Goal: Task Accomplishment & Management: Complete application form

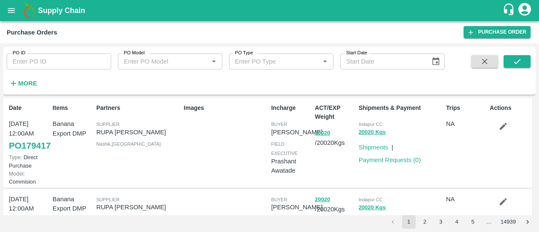
scroll to position [60, 0]
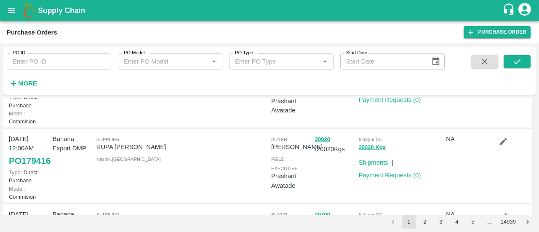
click at [387, 178] on link "Payment Requests ( 0 )" at bounding box center [390, 175] width 62 height 7
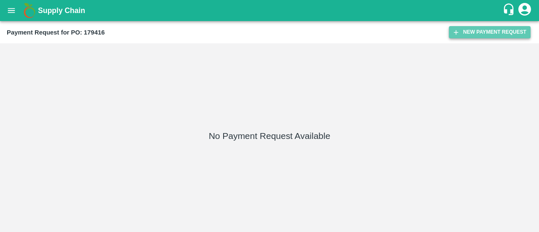
click at [468, 35] on button "New Payment Request" at bounding box center [490, 32] width 82 height 12
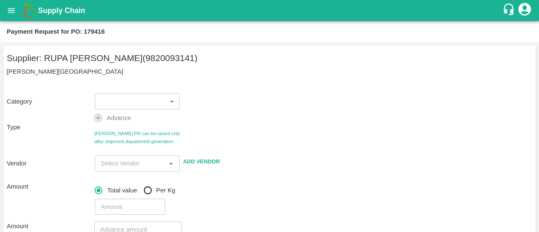
click at [126, 78] on div "Supplier: RUPA GAURANG SANKHESARA (9820093141) Nashik, Nashik Category ​ ​ Type…" at bounding box center [269, 219] width 532 height 348
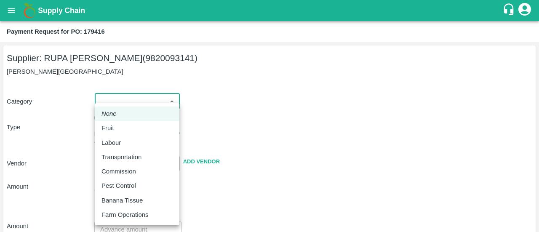
click at [125, 101] on body "Supply Chain Payment Request for PO: 179416 Supplier: RUPA GAURANG SANKHESARA (…" at bounding box center [269, 116] width 539 height 232
click at [117, 135] on li "Fruit" at bounding box center [137, 128] width 85 height 14
type input "1"
type input "RUPA GAURANG SANKHESARA - 9820093141(Supplier)"
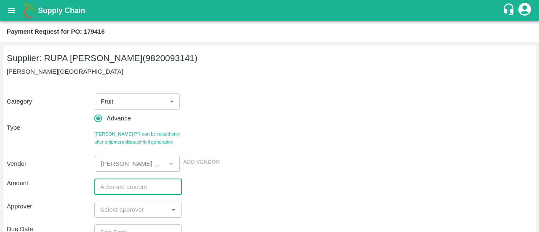
click at [125, 191] on input "number" at bounding box center [138, 186] width 88 height 16
paste input "619850"
type input "619850"
click at [251, 137] on div "Category Fruit 1 ​ Type Advance Bill PR can be raised only after shipment dispa…" at bounding box center [269, 127] width 525 height 89
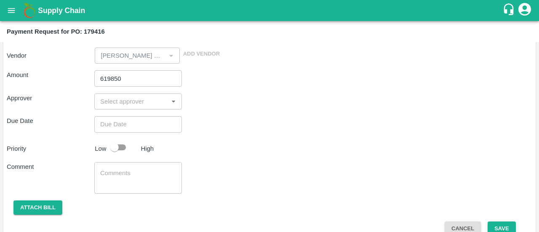
scroll to position [109, 0]
click at [129, 107] on div "​" at bounding box center [138, 101] width 88 height 16
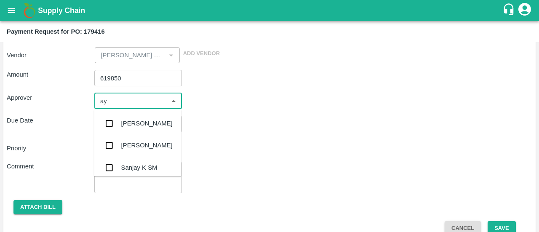
type input "ayu"
click at [105, 125] on input "checkbox" at bounding box center [109, 123] width 17 height 17
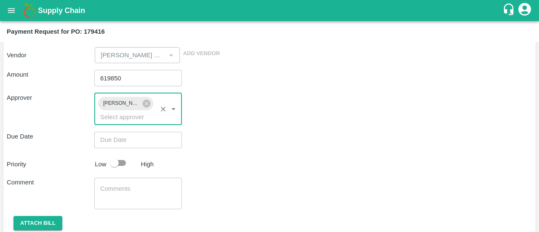
type input "DD/MM/YYYY hh:mm aa"
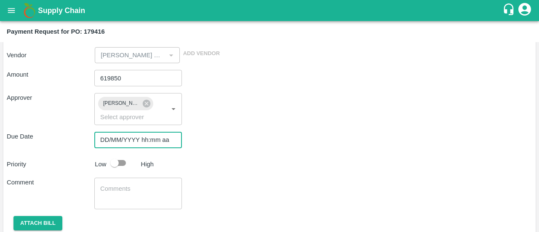
click at [119, 143] on input "DD/MM/YYYY hh:mm aa" at bounding box center [135, 140] width 82 height 16
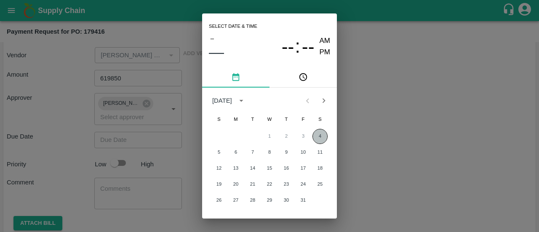
click at [324, 133] on button "4" at bounding box center [319, 136] width 15 height 15
type input "[DATE] 12:00 AM"
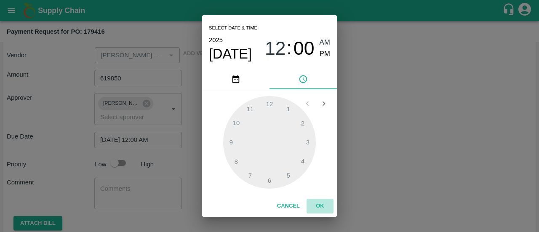
click at [320, 208] on button "OK" at bounding box center [319, 206] width 27 height 15
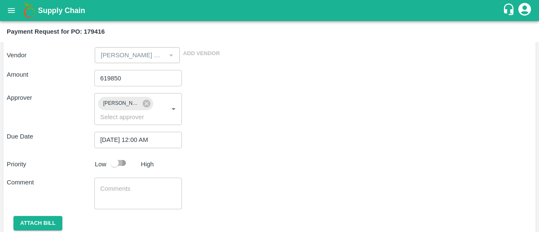
click at [128, 161] on input "checkbox" at bounding box center [114, 163] width 48 height 16
checkbox input "true"
click at [101, 188] on textarea at bounding box center [138, 193] width 76 height 18
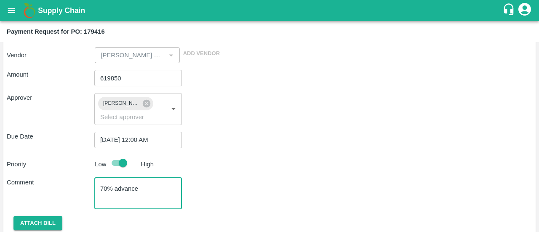
scroll to position [138, 0]
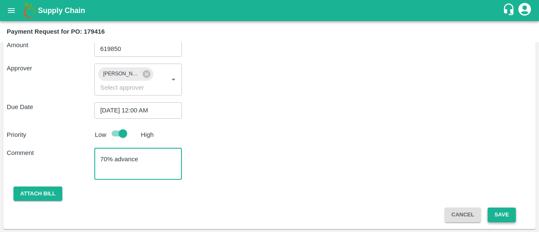
type textarea "70% advance"
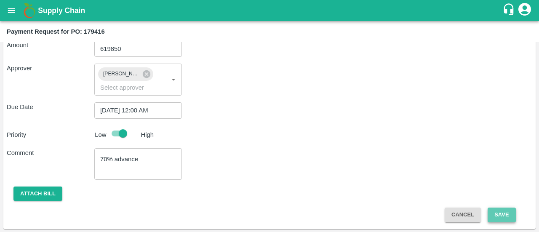
click at [504, 215] on button "Save" at bounding box center [501, 214] width 28 height 15
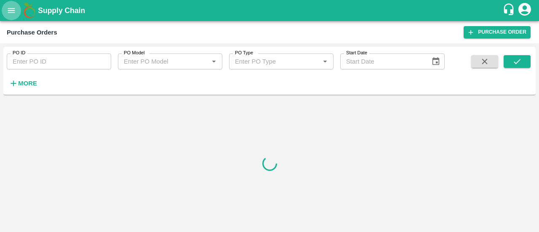
click at [6, 17] on button "open drawer" at bounding box center [11, 10] width 19 height 19
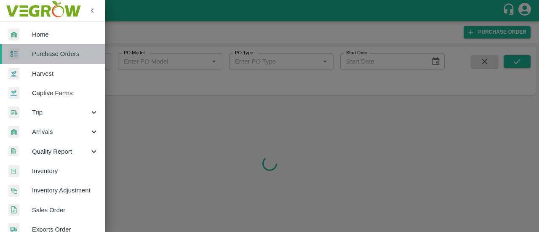
click at [58, 56] on span "Purchase Orders" at bounding box center [65, 53] width 66 height 9
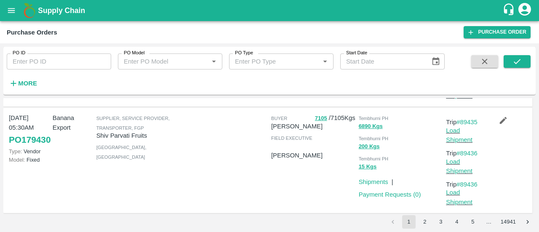
scroll to position [860, 0]
click at [32, 80] on strong "More" at bounding box center [27, 83] width 19 height 7
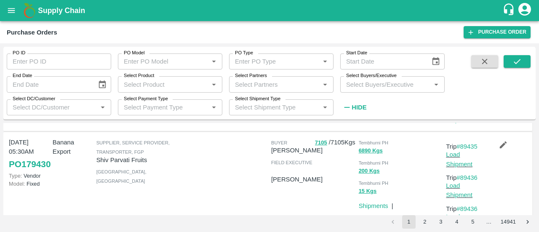
click at [401, 83] on input "Select Buyers/Executive" at bounding box center [385, 84] width 85 height 11
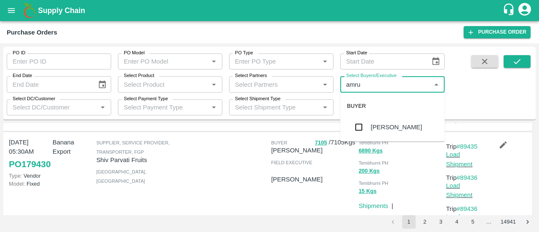
type input "amrut"
click at [359, 131] on input "checkbox" at bounding box center [358, 127] width 17 height 17
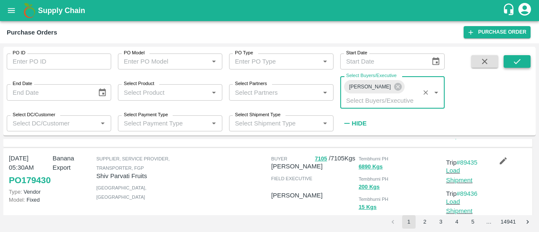
click at [518, 56] on button "submit" at bounding box center [516, 61] width 27 height 13
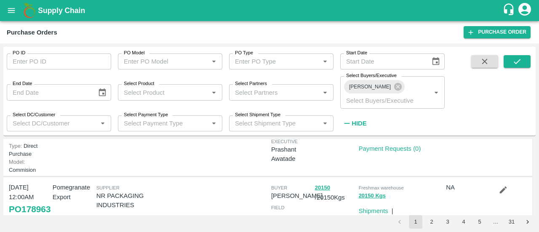
scroll to position [203, 0]
click at [368, 152] on link "Payment Requests ( 0 )" at bounding box center [390, 148] width 62 height 7
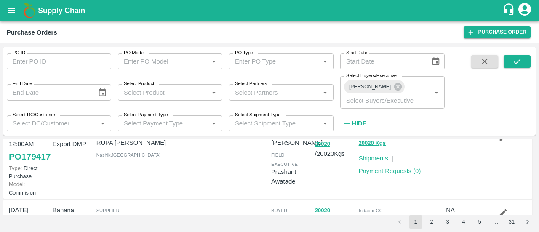
scroll to position [29, 0]
click at [391, 168] on link "Payment Requests ( 0 )" at bounding box center [390, 171] width 62 height 7
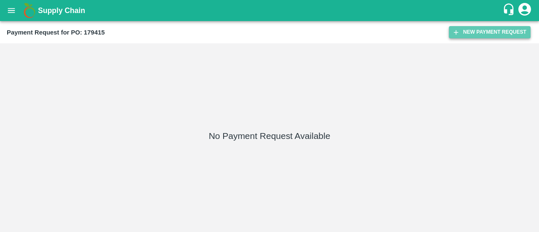
click at [452, 27] on button "New Payment Request" at bounding box center [490, 32] width 82 height 12
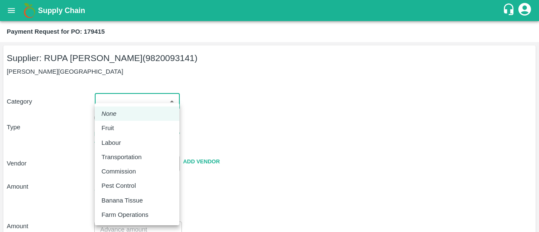
click at [115, 95] on body "Supply Chain Payment Request for PO: 179415 Supplier: RUPA GAURANG SANKHESARA (…" at bounding box center [269, 116] width 539 height 232
click at [115, 126] on div "Fruit" at bounding box center [109, 127] width 17 height 9
type input "1"
type input "RUPA GAURANG SANKHESARA - 9820093141(Supplier)"
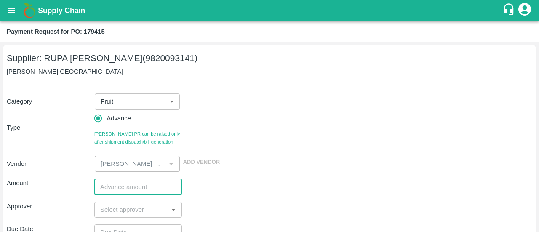
click at [109, 184] on input "number" at bounding box center [138, 186] width 88 height 16
paste input "619850"
type input "619850"
click at [298, 136] on div "Category Fruit 1 ​ Type Advance Bill PR can be raised only after shipment dispa…" at bounding box center [269, 127] width 525 height 89
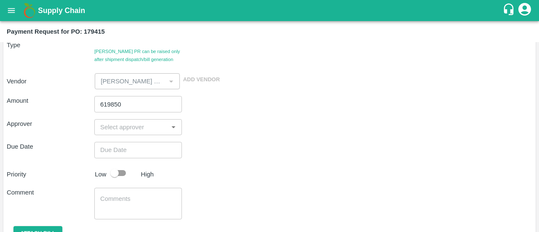
scroll to position [83, 0]
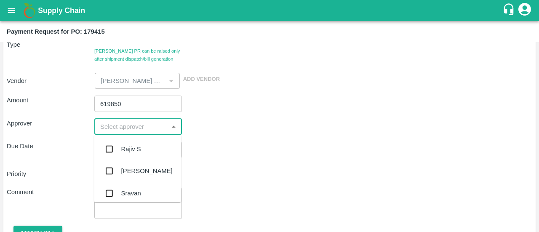
click at [123, 130] on input "input" at bounding box center [131, 126] width 69 height 11
type input "ayu"
click at [120, 143] on div "[PERSON_NAME]" at bounding box center [137, 149] width 87 height 22
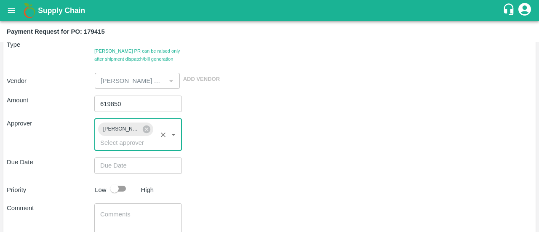
type input "DD/MM/YYYY hh:mm aa"
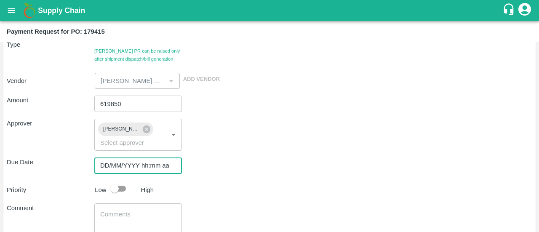
click at [120, 165] on input "DD/MM/YYYY hh:mm aa" at bounding box center [135, 165] width 82 height 16
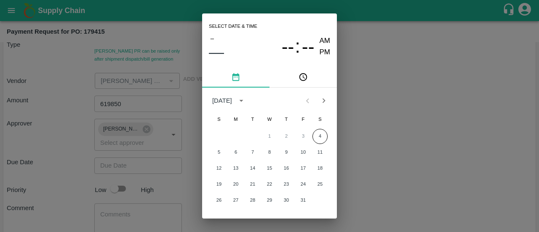
click at [327, 138] on div "1 2 3 4" at bounding box center [269, 136] width 135 height 15
click at [325, 138] on button "4" at bounding box center [319, 136] width 15 height 15
type input "[DATE] 12:00 AM"
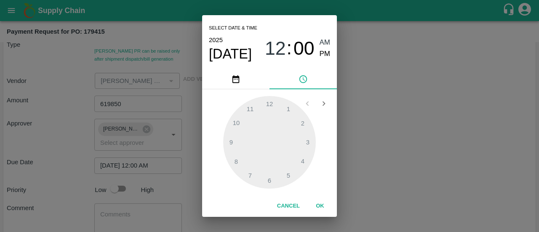
click at [316, 205] on button "OK" at bounding box center [319, 206] width 27 height 15
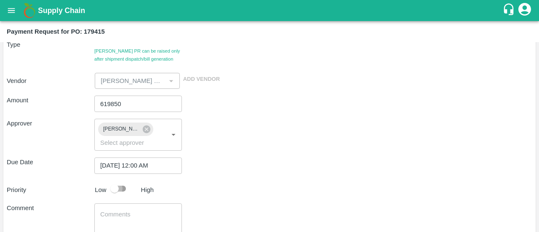
click at [114, 189] on input "checkbox" at bounding box center [114, 189] width 48 height 16
checkbox input "true"
click at [106, 213] on textarea at bounding box center [138, 219] width 76 height 18
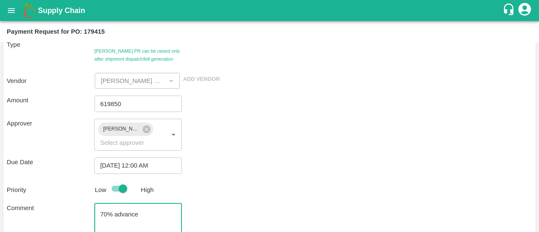
type textarea "70% advance"
click at [278, 176] on div "Amount 619850 ​ Approver [PERSON_NAME] ​ Due Date [DATE] 12:00 AM ​ Priority Lo…" at bounding box center [269, 183] width 525 height 189
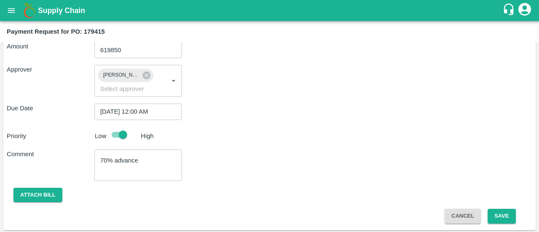
scroll to position [138, 0]
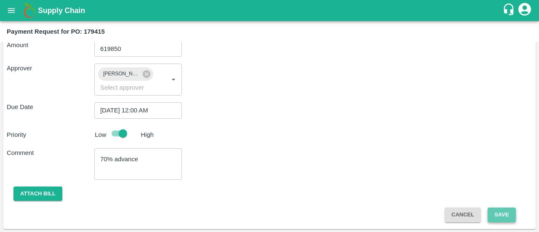
click at [493, 207] on button "Save" at bounding box center [501, 214] width 28 height 15
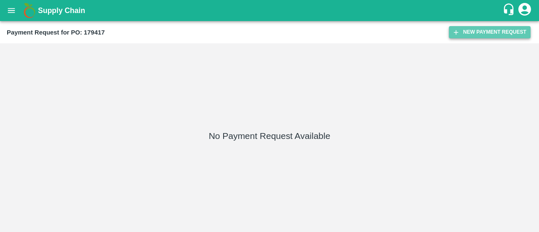
click at [484, 33] on button "New Payment Request" at bounding box center [490, 32] width 82 height 12
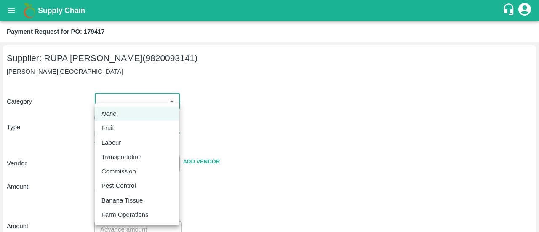
click at [131, 104] on body "Supply Chain Payment Request for PO: 179417 Supplier: RUPA [PERSON_NAME] (98200…" at bounding box center [269, 116] width 539 height 232
click at [117, 124] on div "Fruit" at bounding box center [109, 127] width 17 height 9
type input "1"
type input "[PERSON_NAME] [PERSON_NAME] - 9820093141(Supplier)"
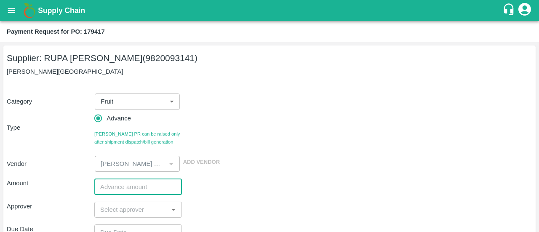
click at [103, 191] on input "number" at bounding box center [138, 186] width 88 height 16
paste input "619850"
type input "619850"
click at [401, 131] on div "Category Fruit 1 ​ Type Advance Bill PR can be raised only after shipment dispa…" at bounding box center [269, 127] width 525 height 89
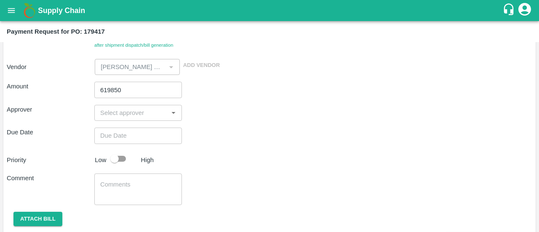
scroll to position [97, 0]
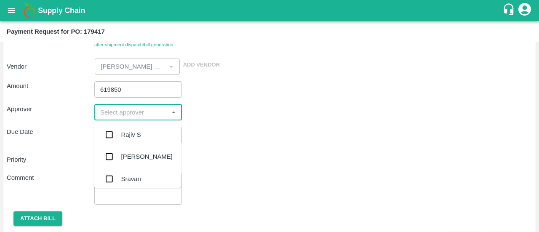
click at [148, 117] on input "input" at bounding box center [131, 112] width 69 height 11
type input "ayu"
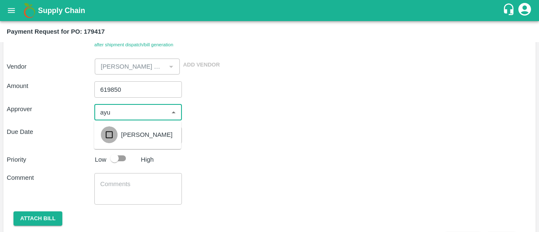
click at [109, 127] on input "checkbox" at bounding box center [109, 134] width 17 height 17
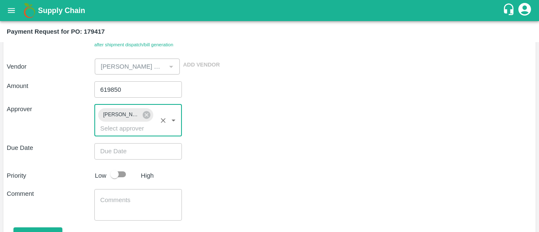
type input "DD/MM/YYYY hh:mm aa"
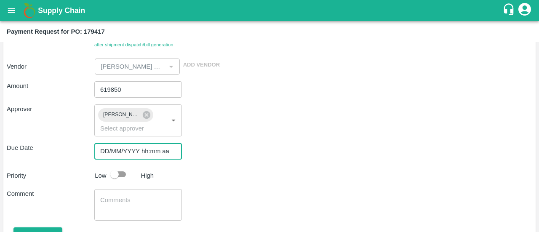
click at [104, 156] on input "DD/MM/YYYY hh:mm aa" at bounding box center [135, 151] width 82 height 16
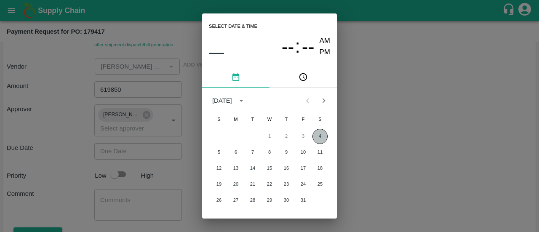
click at [314, 140] on button "4" at bounding box center [319, 136] width 15 height 15
type input "[DATE] 12:00 AM"
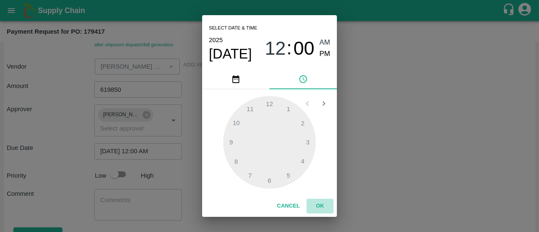
click at [317, 210] on button "OK" at bounding box center [319, 206] width 27 height 15
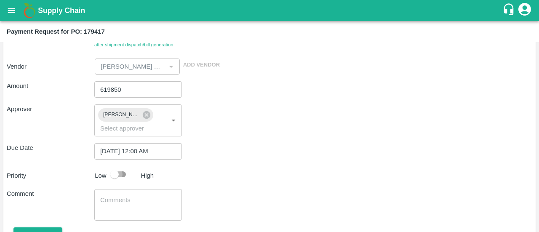
click at [118, 174] on input "checkbox" at bounding box center [114, 174] width 48 height 16
checkbox input "true"
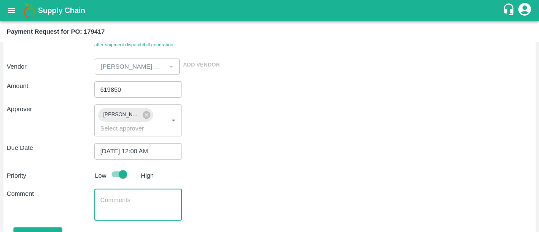
click at [117, 199] on textarea at bounding box center [138, 205] width 76 height 18
type textarea "70% advance"
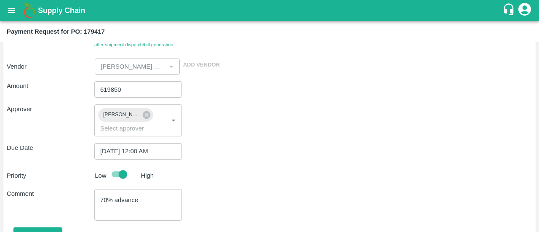
click at [256, 183] on div "Amount 619850 ​ Approver [PERSON_NAME] ​ Due Date [DATE] 12:00 AM ​ Priority Lo…" at bounding box center [269, 168] width 525 height 189
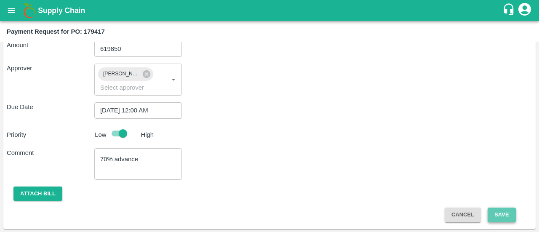
click at [503, 213] on button "Save" at bounding box center [501, 214] width 28 height 15
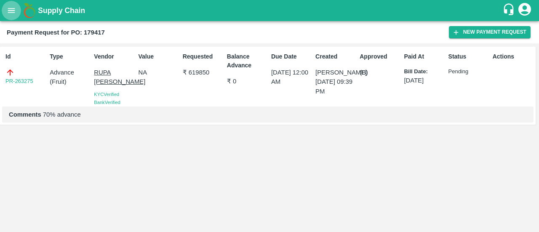
click at [16, 14] on icon "open drawer" at bounding box center [11, 10] width 9 height 9
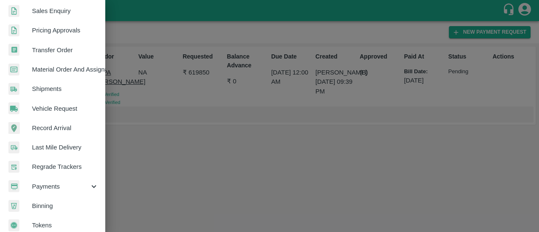
scroll to position [247, 0]
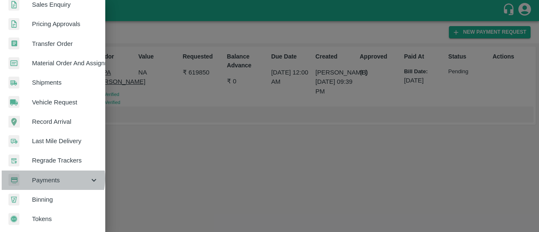
click at [53, 175] on span "Payments" at bounding box center [60, 179] width 57 height 9
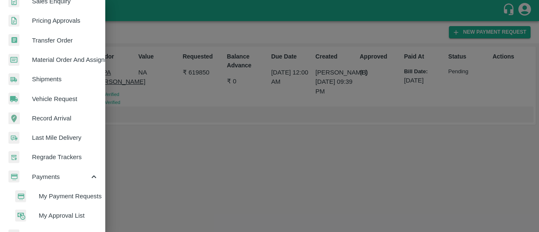
click at [58, 194] on span "My Payment Requests" at bounding box center [69, 195] width 60 height 9
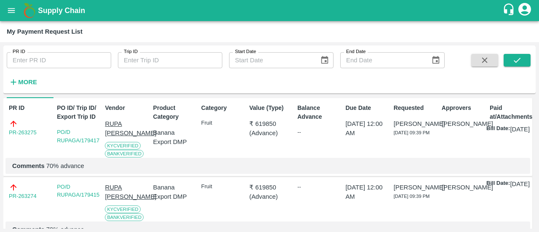
scroll to position [32, 0]
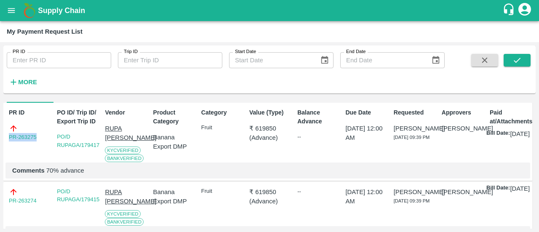
drag, startPoint x: 41, startPoint y: 141, endPoint x: 0, endPoint y: 140, distance: 41.3
click at [0, 140] on div "PR ID PR ID Trip ID Trip ID Start Date Start Date End Date End Date More DOWNLO…" at bounding box center [269, 137] width 539 height 190
copy link "PR-263275"
drag, startPoint x: 40, startPoint y: 213, endPoint x: 0, endPoint y: 220, distance: 40.2
click at [0, 220] on div "PR ID PR ID Trip ID Trip ID Start Date Start Date End Date End Date More DOWNLO…" at bounding box center [269, 137] width 539 height 190
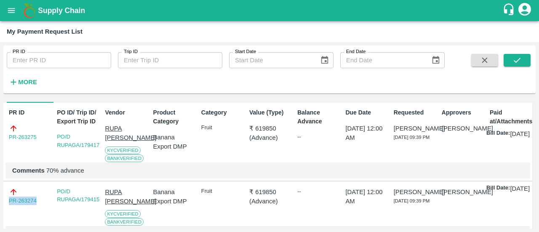
copy link "PR-263274"
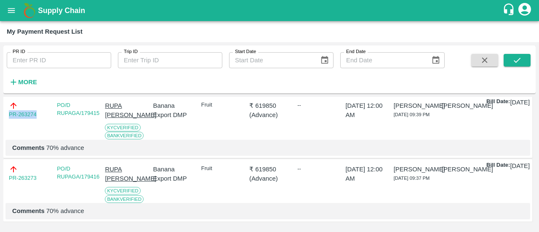
scroll to position [127, 0]
drag, startPoint x: 40, startPoint y: 190, endPoint x: 0, endPoint y: 193, distance: 39.7
click at [0, 193] on div "PR ID PR ID Trip ID Trip ID Start Date Start Date End Date End Date More DOWNLO…" at bounding box center [269, 137] width 539 height 190
copy link "PR-263273"
